Goal: Find specific page/section: Find specific page/section

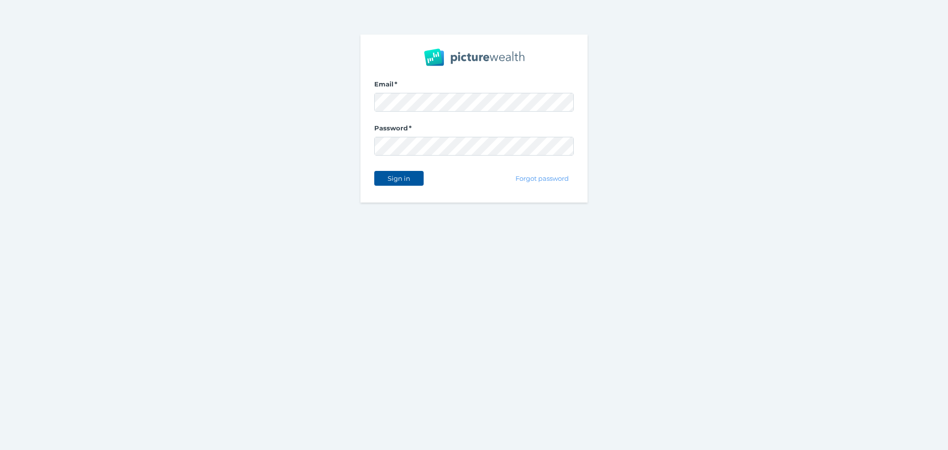
click at [414, 179] on span "Sign in" at bounding box center [398, 178] width 31 height 8
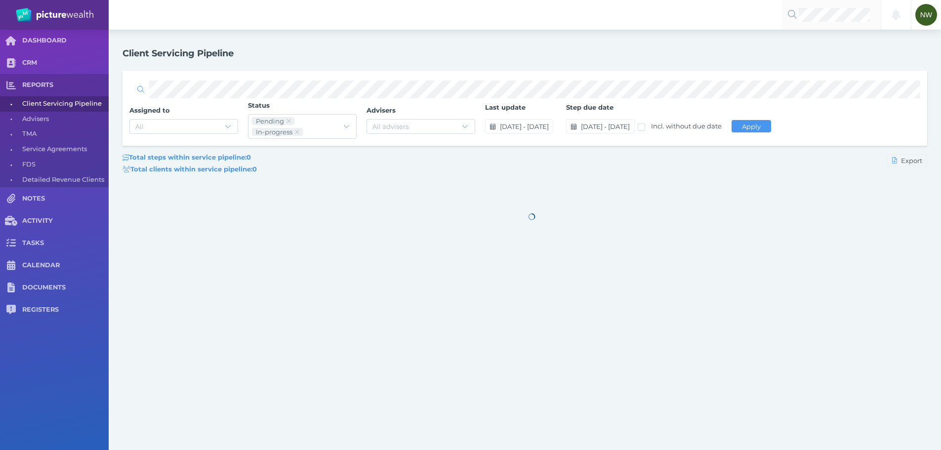
click at [836, 22] on div at bounding box center [831, 15] width 99 height 30
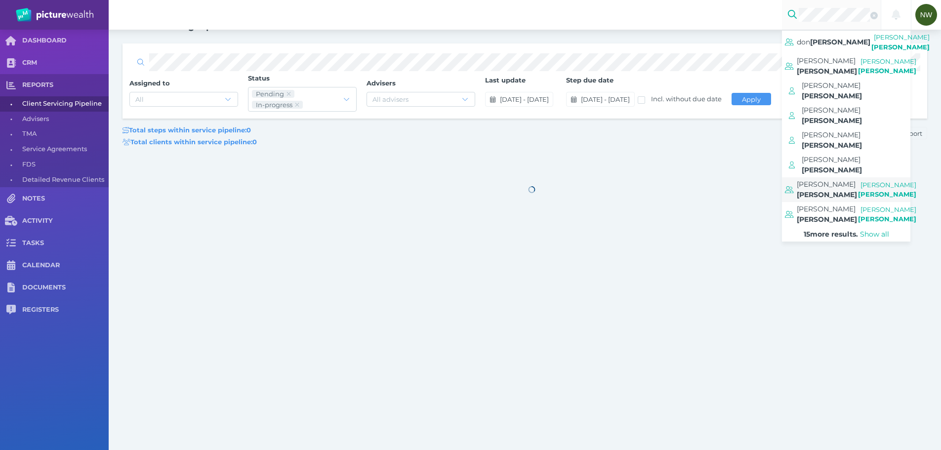
scroll to position [42, 0]
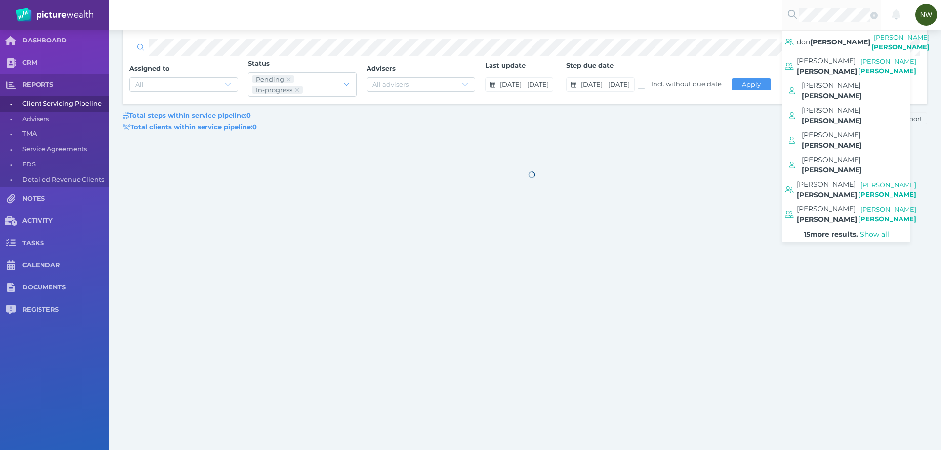
click at [825, 227] on div "15 more results. Show all" at bounding box center [846, 234] width 128 height 15
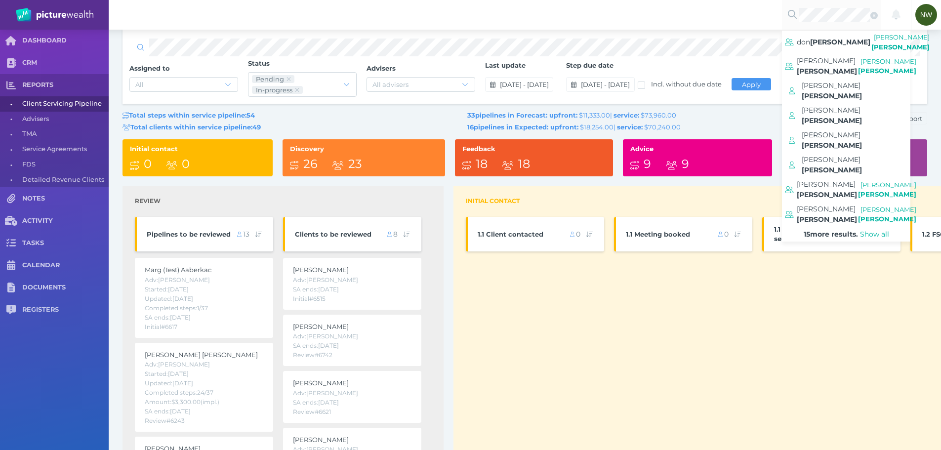
click at [827, 230] on span "15 more results." at bounding box center [830, 234] width 54 height 9
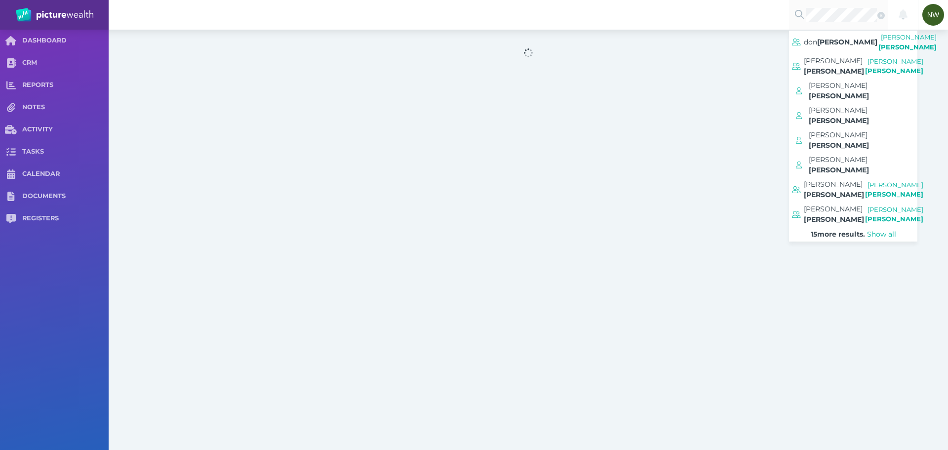
select select "100"
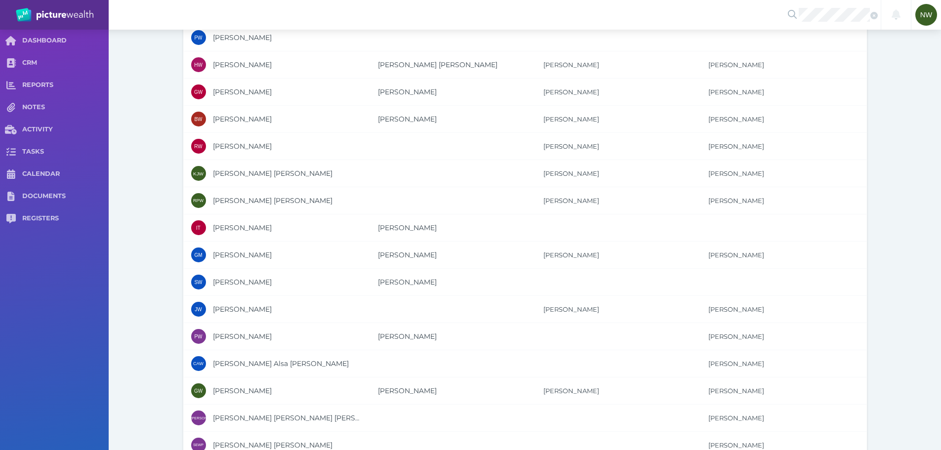
scroll to position [494, 0]
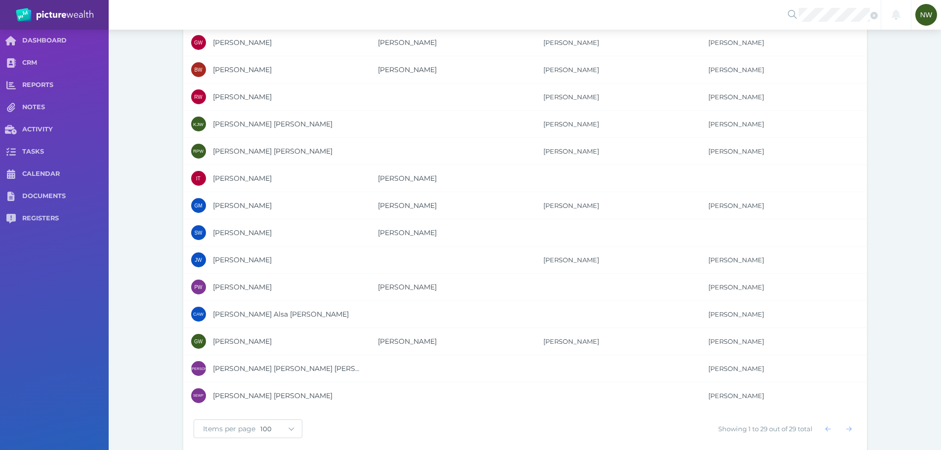
click at [264, 343] on span "[PERSON_NAME]" at bounding box center [242, 341] width 59 height 9
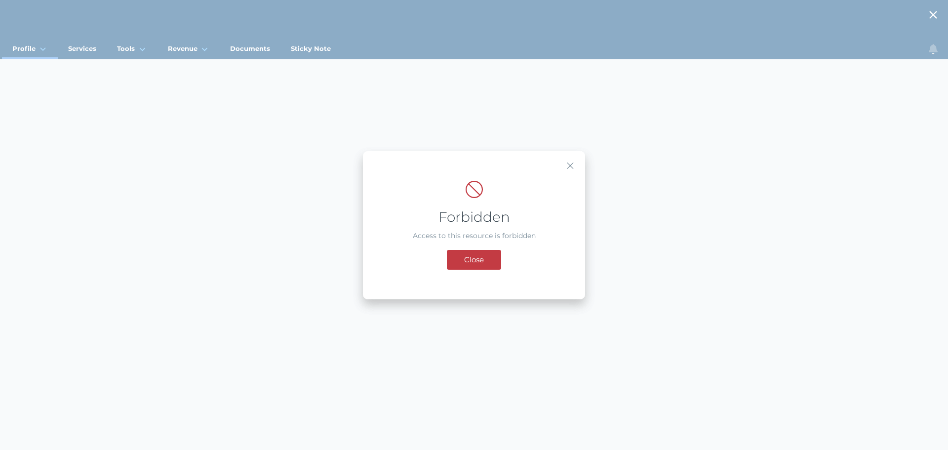
click at [494, 263] on button "Close" at bounding box center [474, 259] width 54 height 20
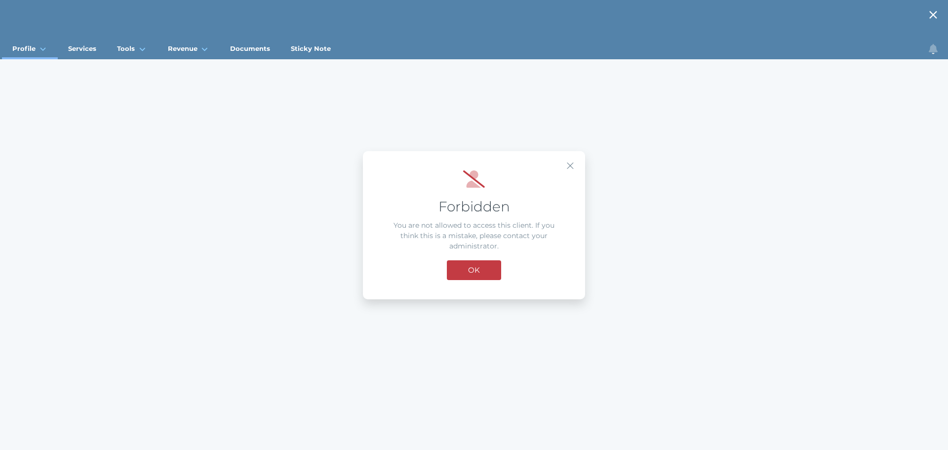
click at [482, 269] on span "OK" at bounding box center [474, 269] width 22 height 9
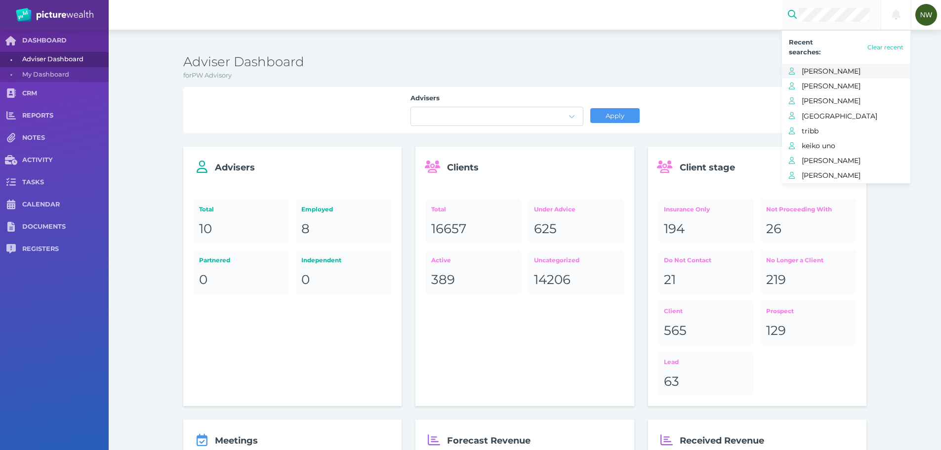
click at [832, 73] on span "[PERSON_NAME]" at bounding box center [855, 71] width 109 height 13
